Goal: Task Accomplishment & Management: Use online tool/utility

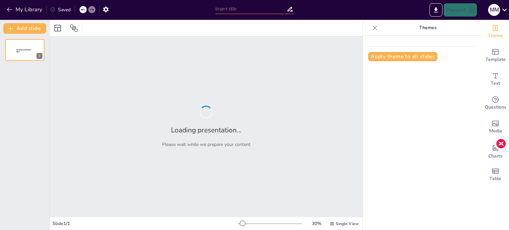
type input "¡A Reproducirse! Curiosidades de Anfibios, Peces, Reptiles y Aves"
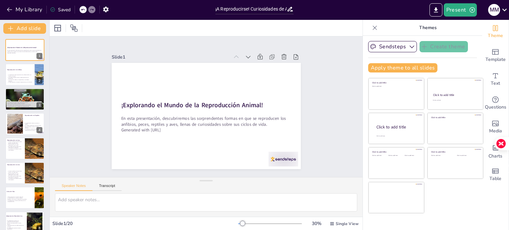
checkbox input "true"
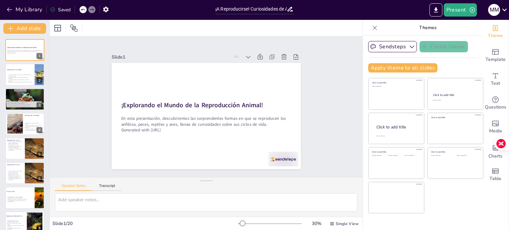
checkbox input "true"
click at [504, 9] on icon at bounding box center [504, 9] width 9 height 9
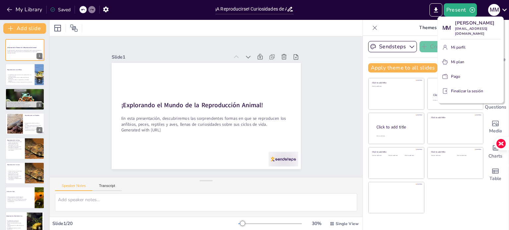
click at [109, 9] on div at bounding box center [254, 115] width 509 height 230
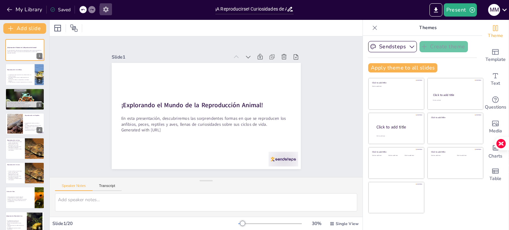
click at [107, 9] on icon "button" at bounding box center [105, 10] width 5 height 6
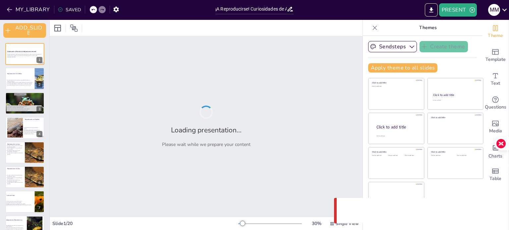
checkbox input "true"
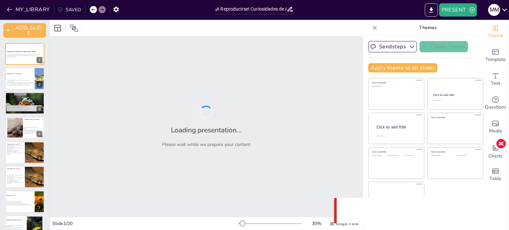
checkbox input "true"
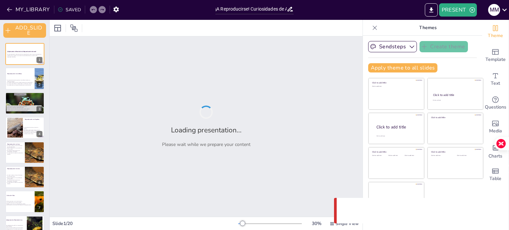
checkbox input "true"
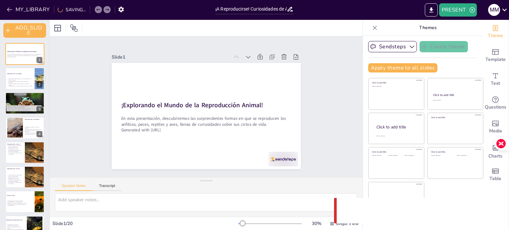
checkbox input "true"
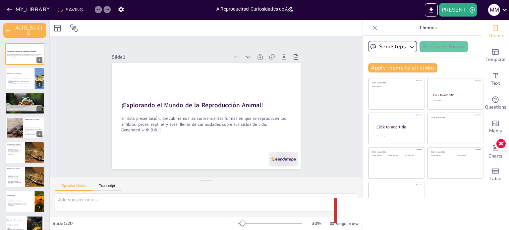
checkbox input "true"
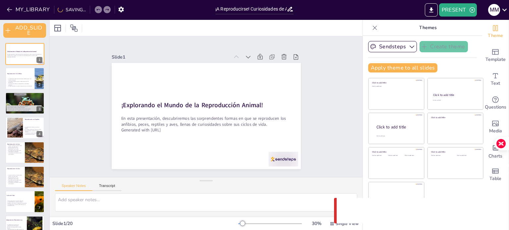
checkbox input "true"
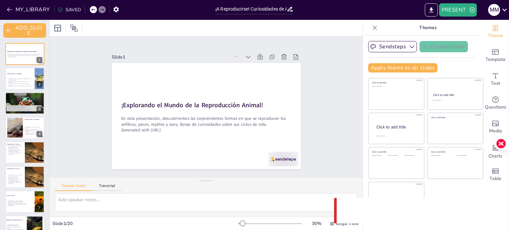
checkbox input "true"
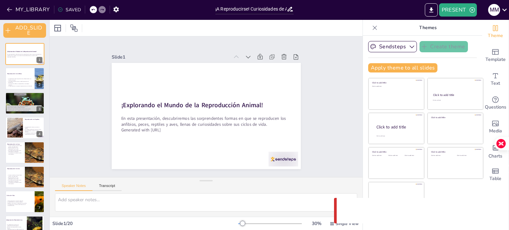
checkbox input "true"
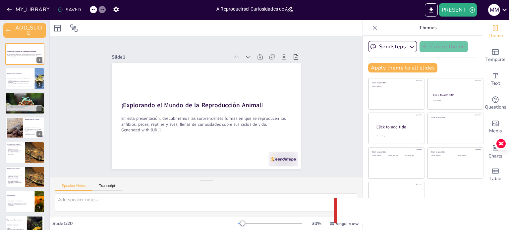
checkbox input "true"
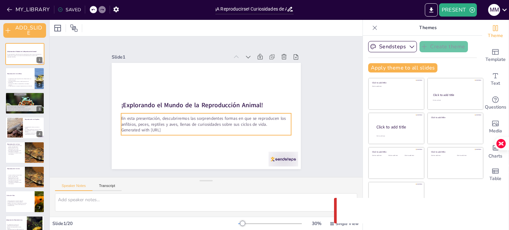
checkbox input "true"
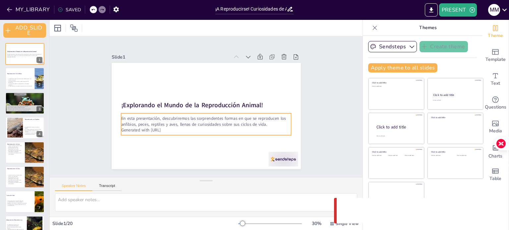
checkbox input "true"
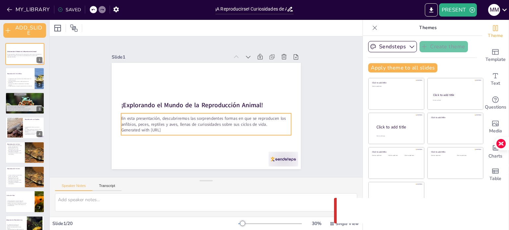
checkbox input "true"
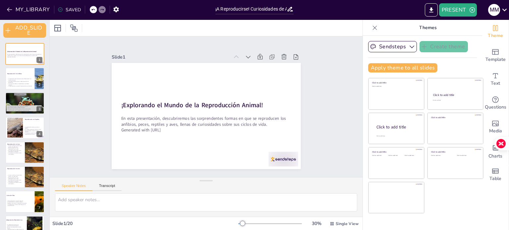
checkbox input "true"
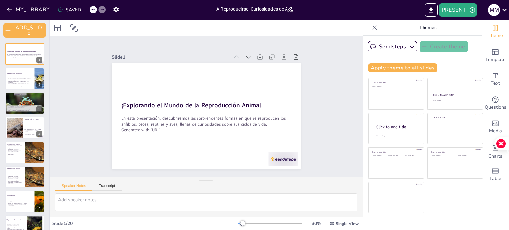
checkbox input "true"
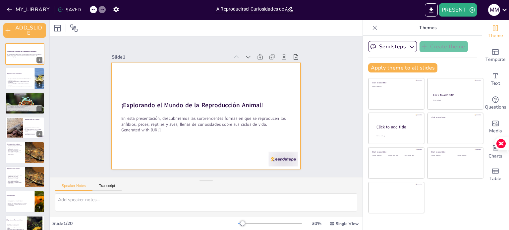
checkbox input "true"
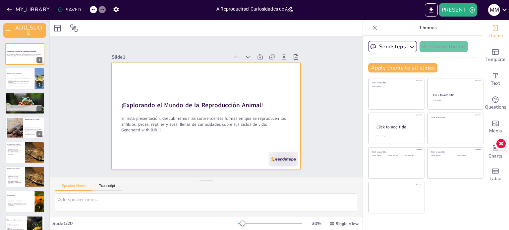
checkbox input "true"
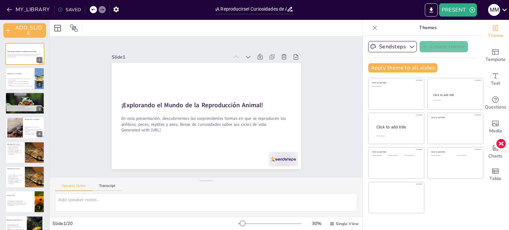
checkbox input "true"
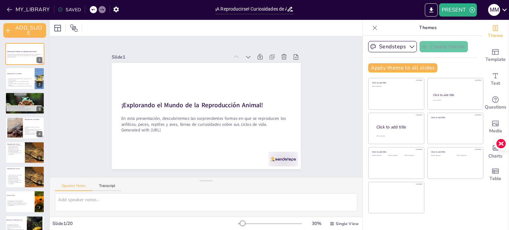
checkbox input "true"
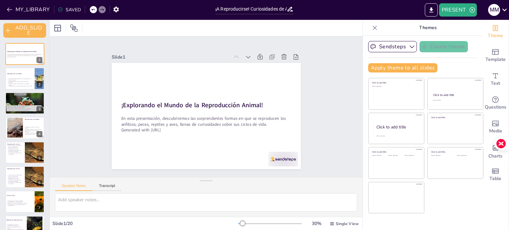
checkbox input "true"
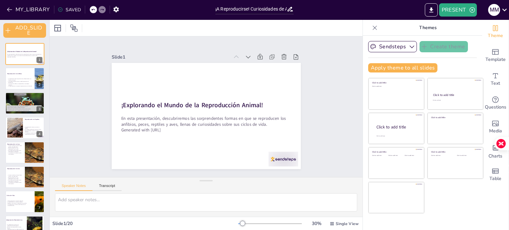
checkbox input "true"
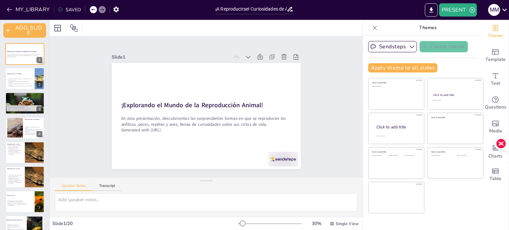
checkbox input "true"
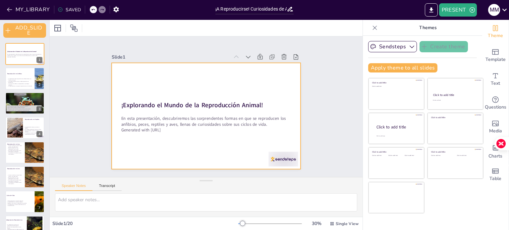
checkbox input "true"
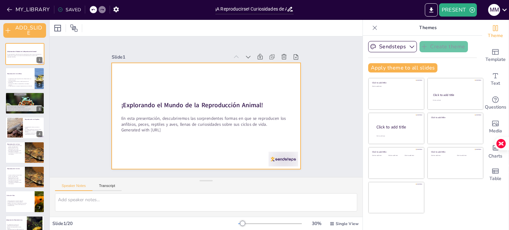
checkbox input "true"
click at [182, 81] on div at bounding box center [205, 116] width 199 height 126
checkbox input "true"
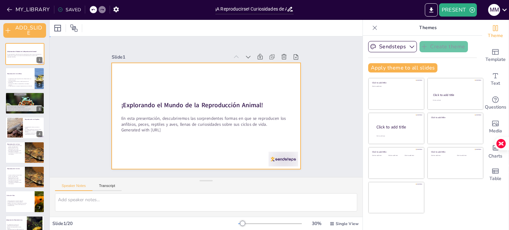
checkbox input "true"
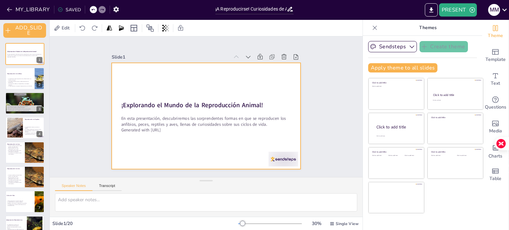
checkbox input "true"
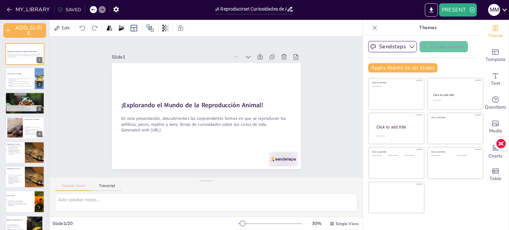
checkbox input "true"
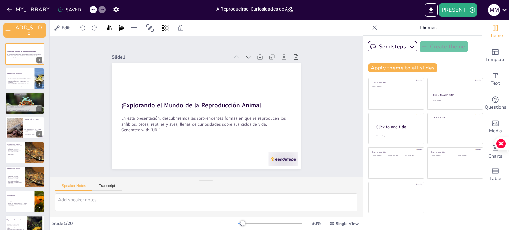
checkbox input "true"
